Goal: Check status: Check status

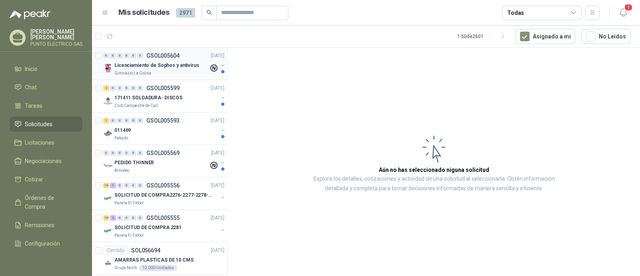
click at [154, 66] on p "Licenciamiento de Sophos y antivirus" at bounding box center [156, 66] width 85 height 8
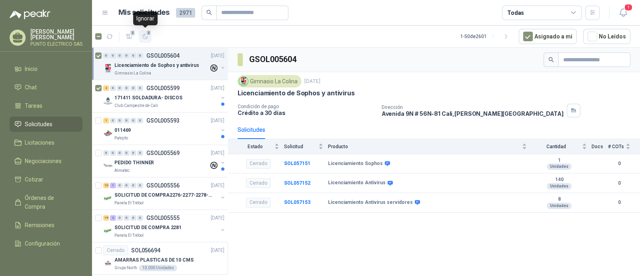
click at [148, 33] on span "2" at bounding box center [149, 33] width 6 height 6
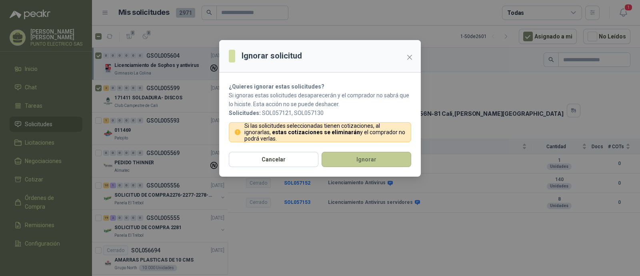
click at [373, 161] on button "Ignorar" at bounding box center [367, 159] width 90 height 15
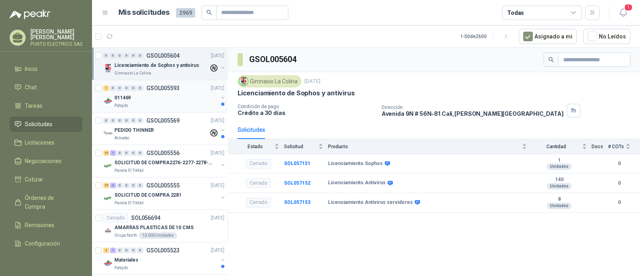
click at [163, 100] on div "011469" at bounding box center [166, 98] width 104 height 10
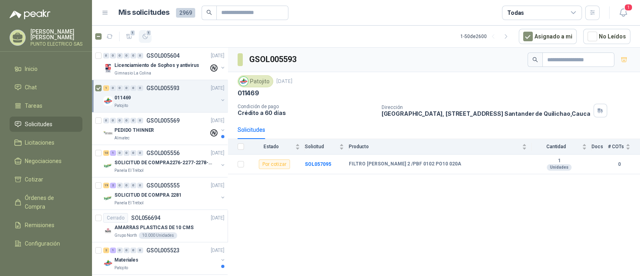
click at [146, 36] on icon "button" at bounding box center [145, 36] width 7 height 7
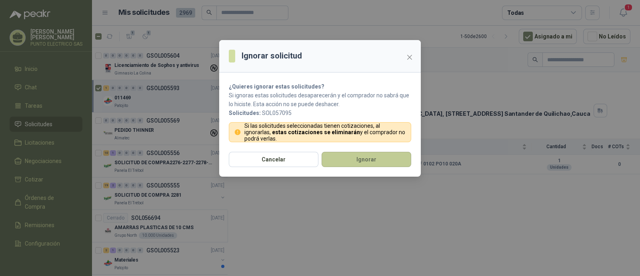
click at [362, 163] on button "Ignorar" at bounding box center [367, 159] width 90 height 15
